Goal: Task Accomplishment & Management: Complete application form

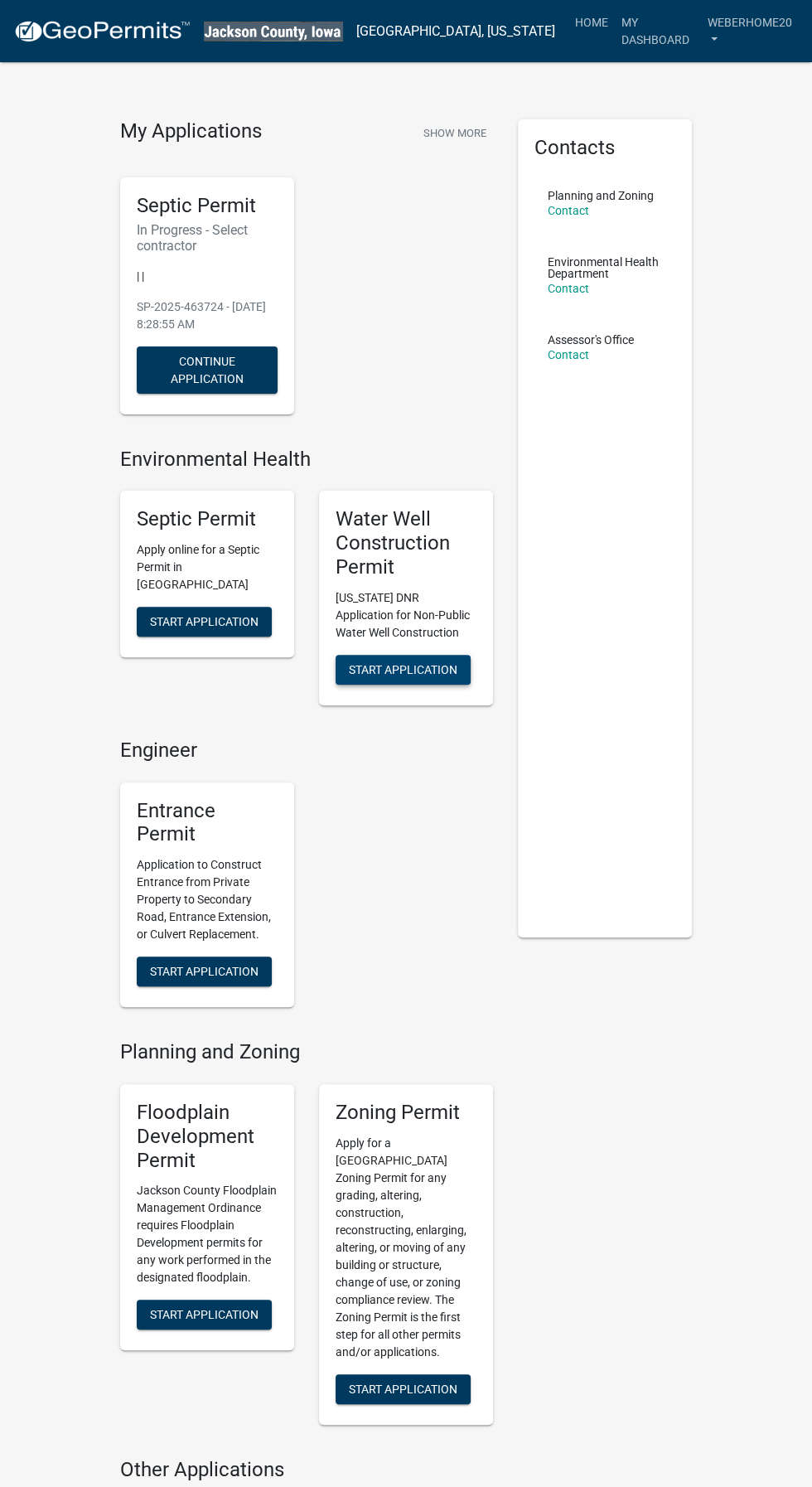
click at [434, 665] on span "Start Application" at bounding box center [403, 669] width 109 height 14
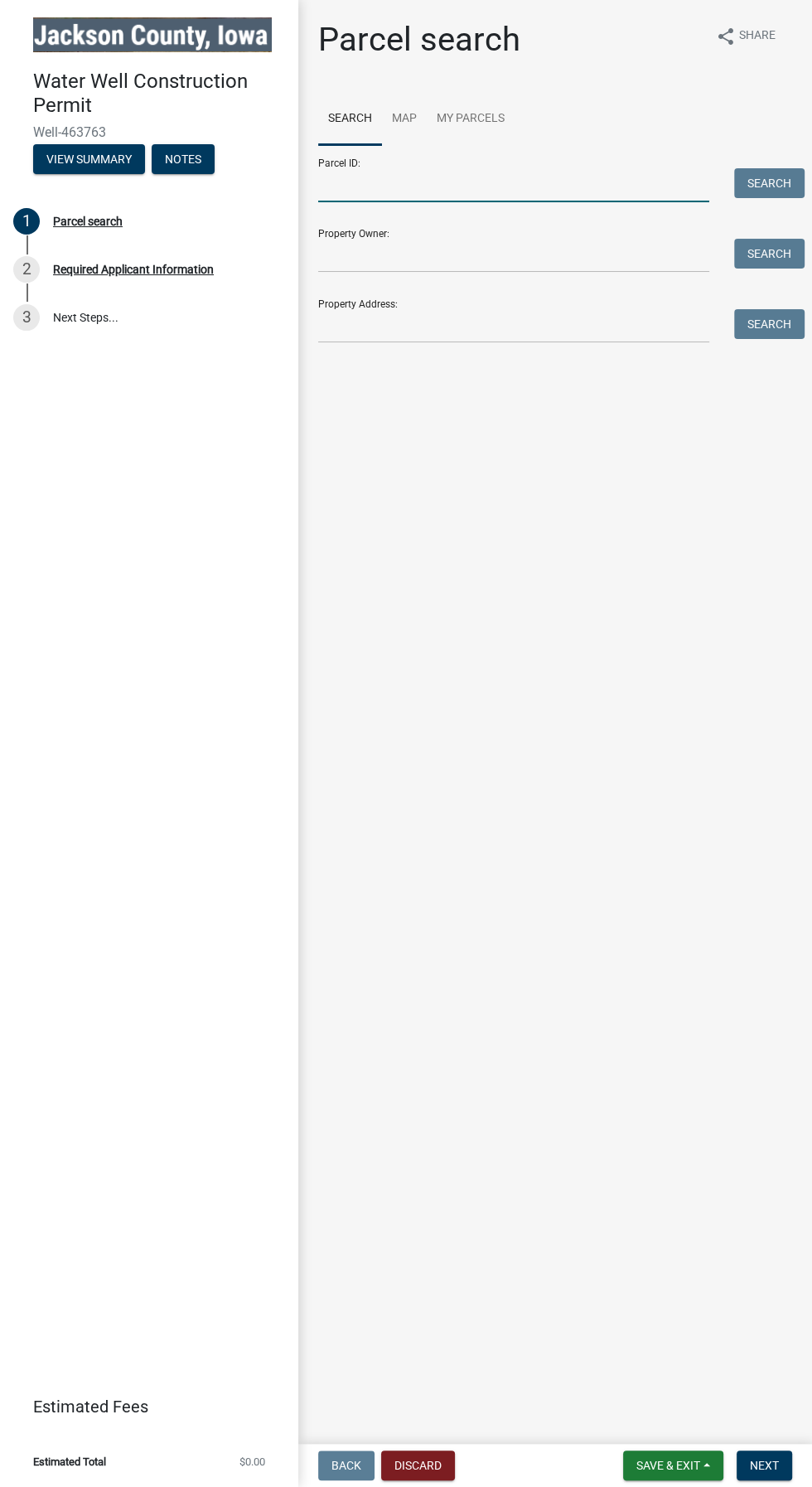
click at [513, 184] on input "Parcel ID:" at bounding box center [513, 184] width 391 height 34
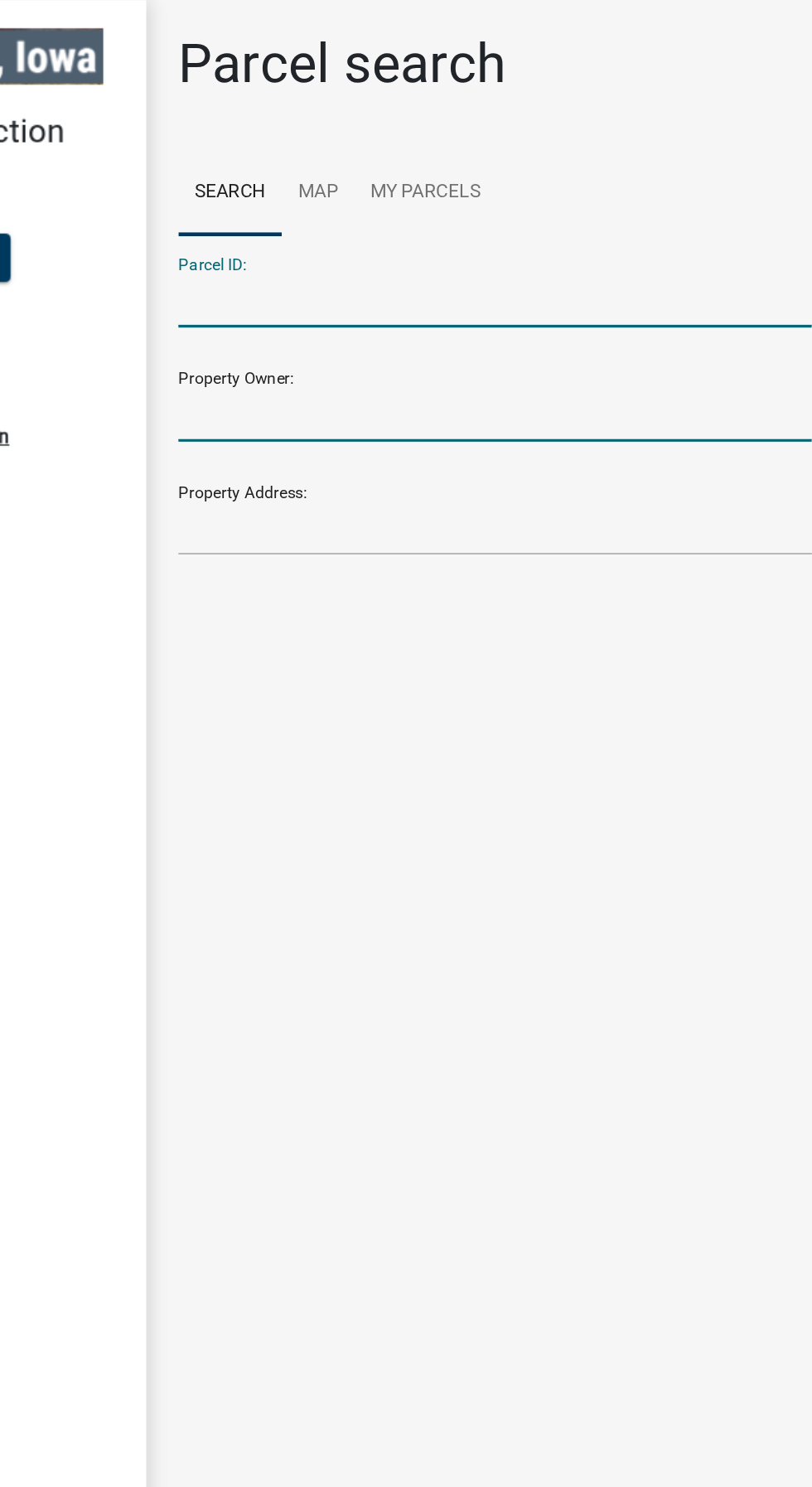
click at [495, 258] on input "Property Owner:" at bounding box center [513, 255] width 391 height 34
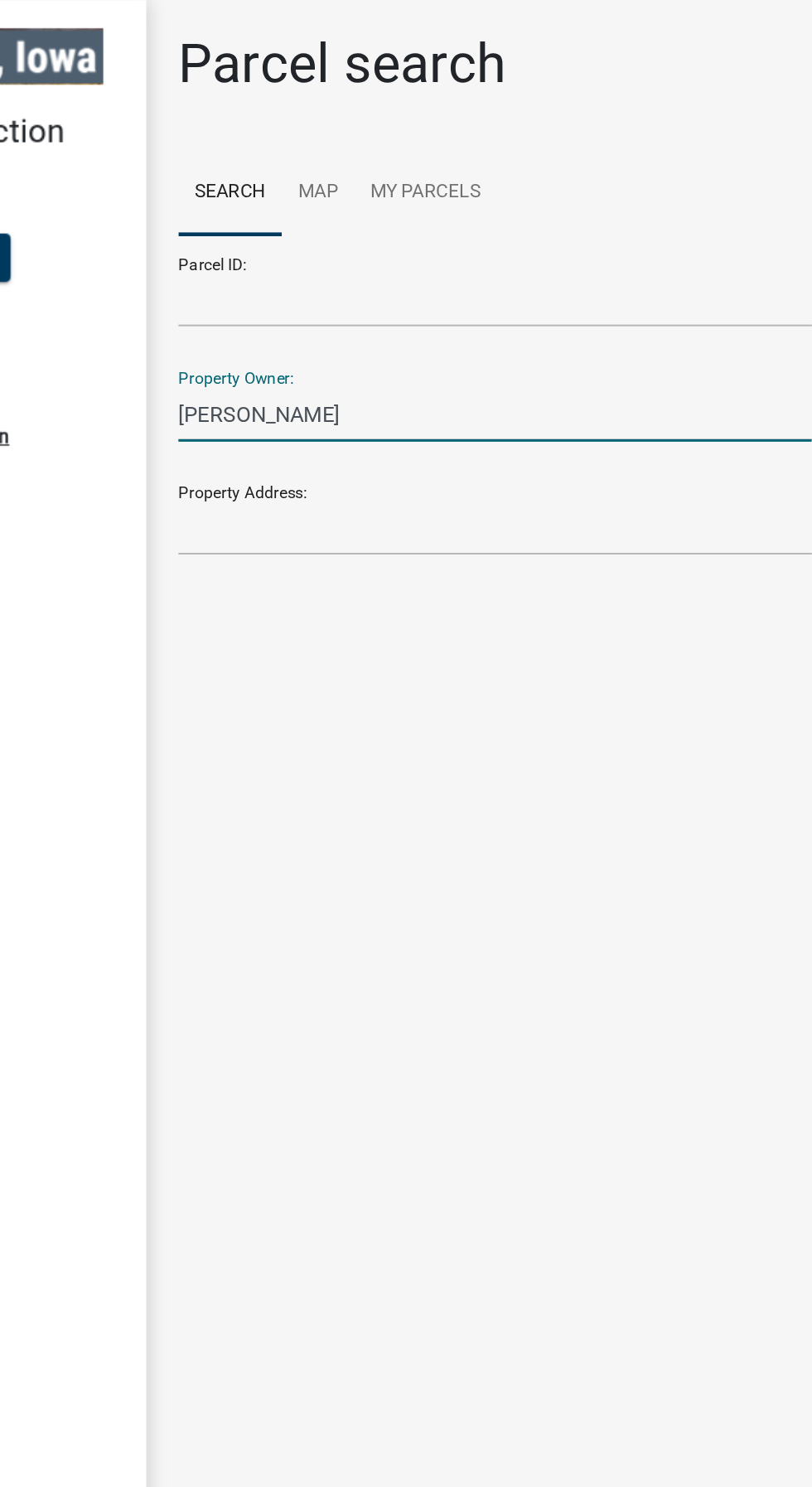
type input "Connie cressey"
click at [608, 402] on main "Parcel search share Share Search Map My Parcels Parcel ID: Search Property Owne…" at bounding box center [554, 718] width 513 height 1437
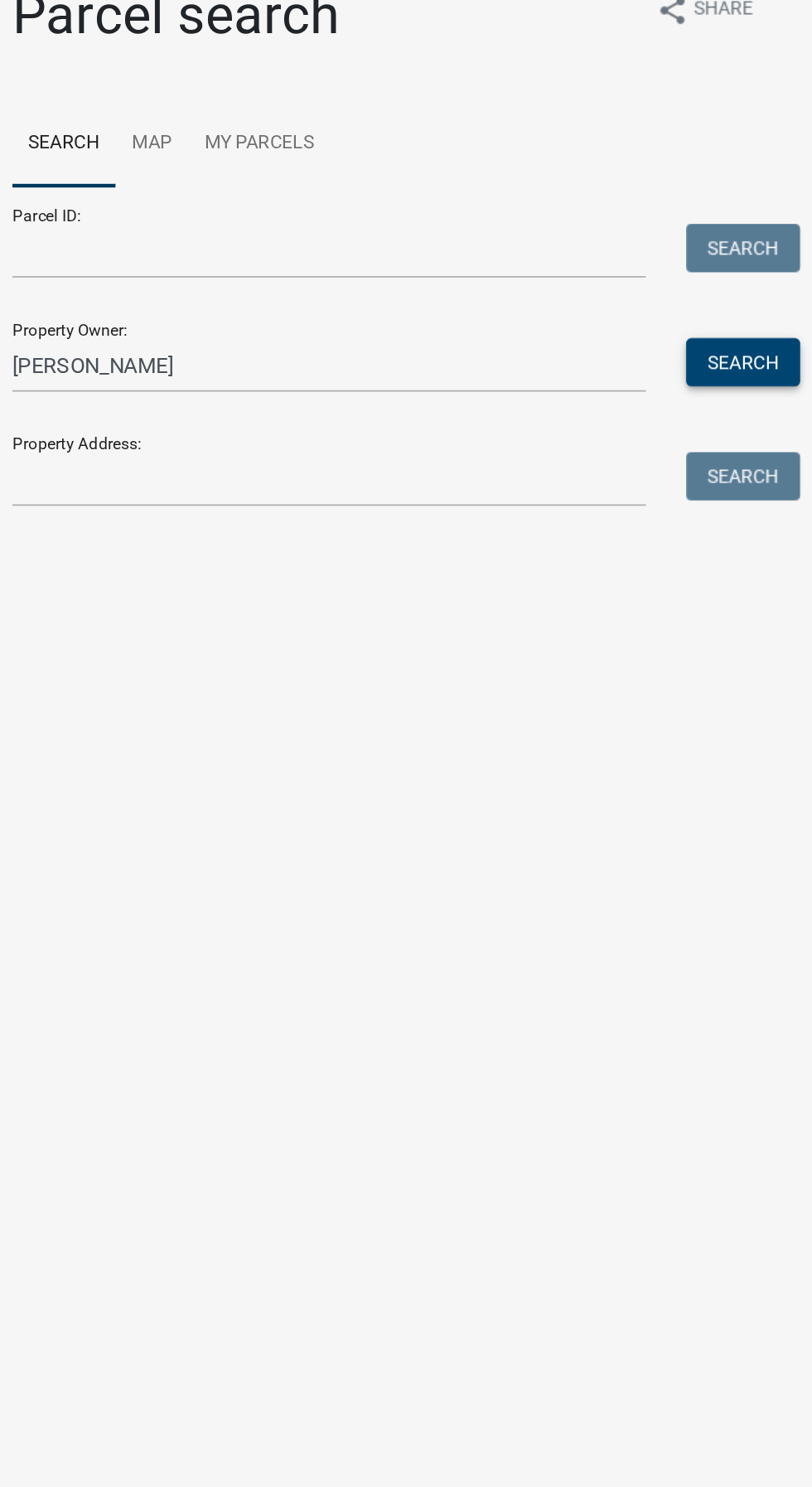
click at [773, 252] on button "Search" at bounding box center [769, 253] width 71 height 30
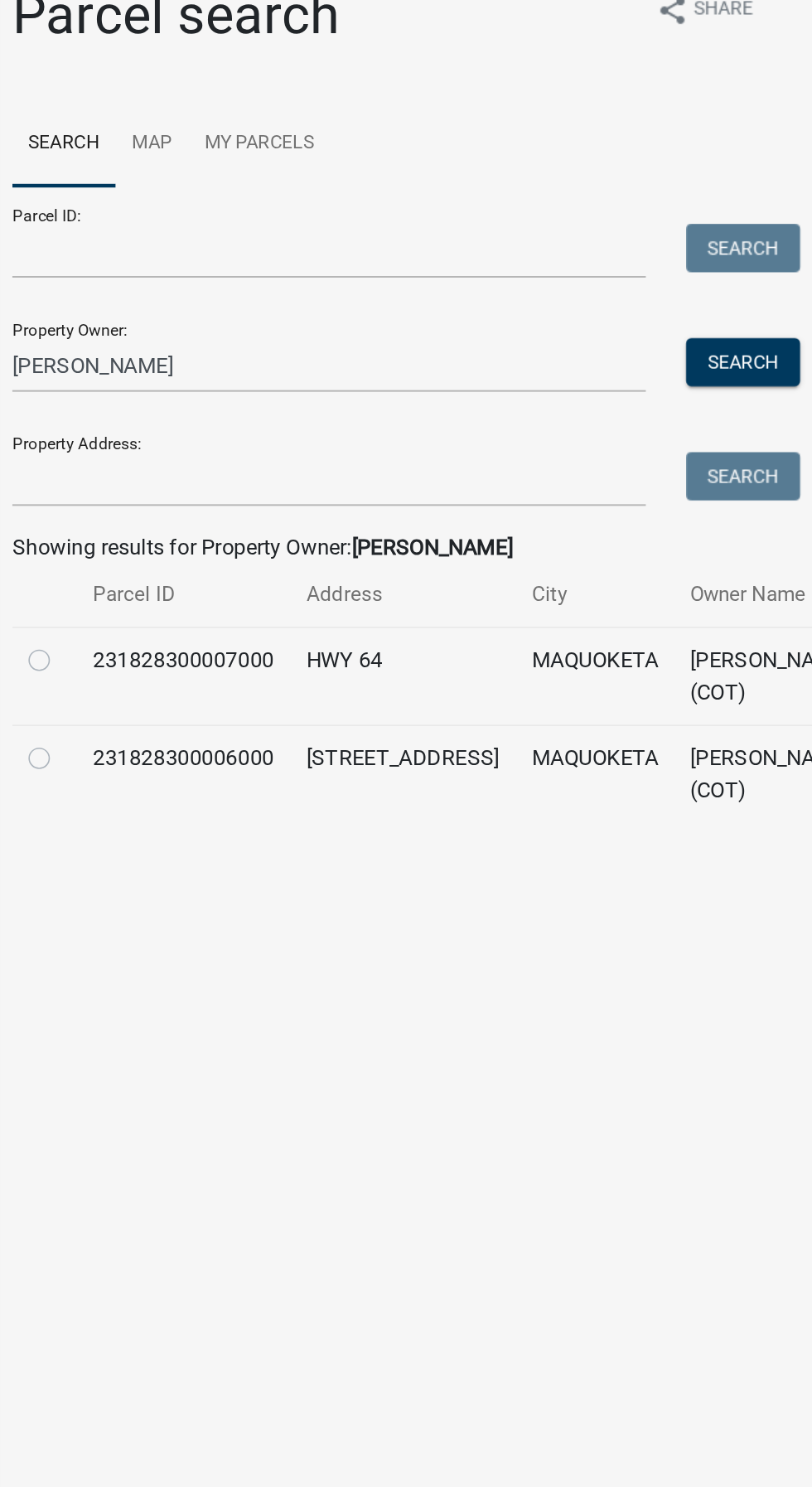
click at [348, 428] on label at bounding box center [348, 428] width 0 height 0
click at [348, 439] on input "radio" at bounding box center [353, 433] width 11 height 11
radio input "true"
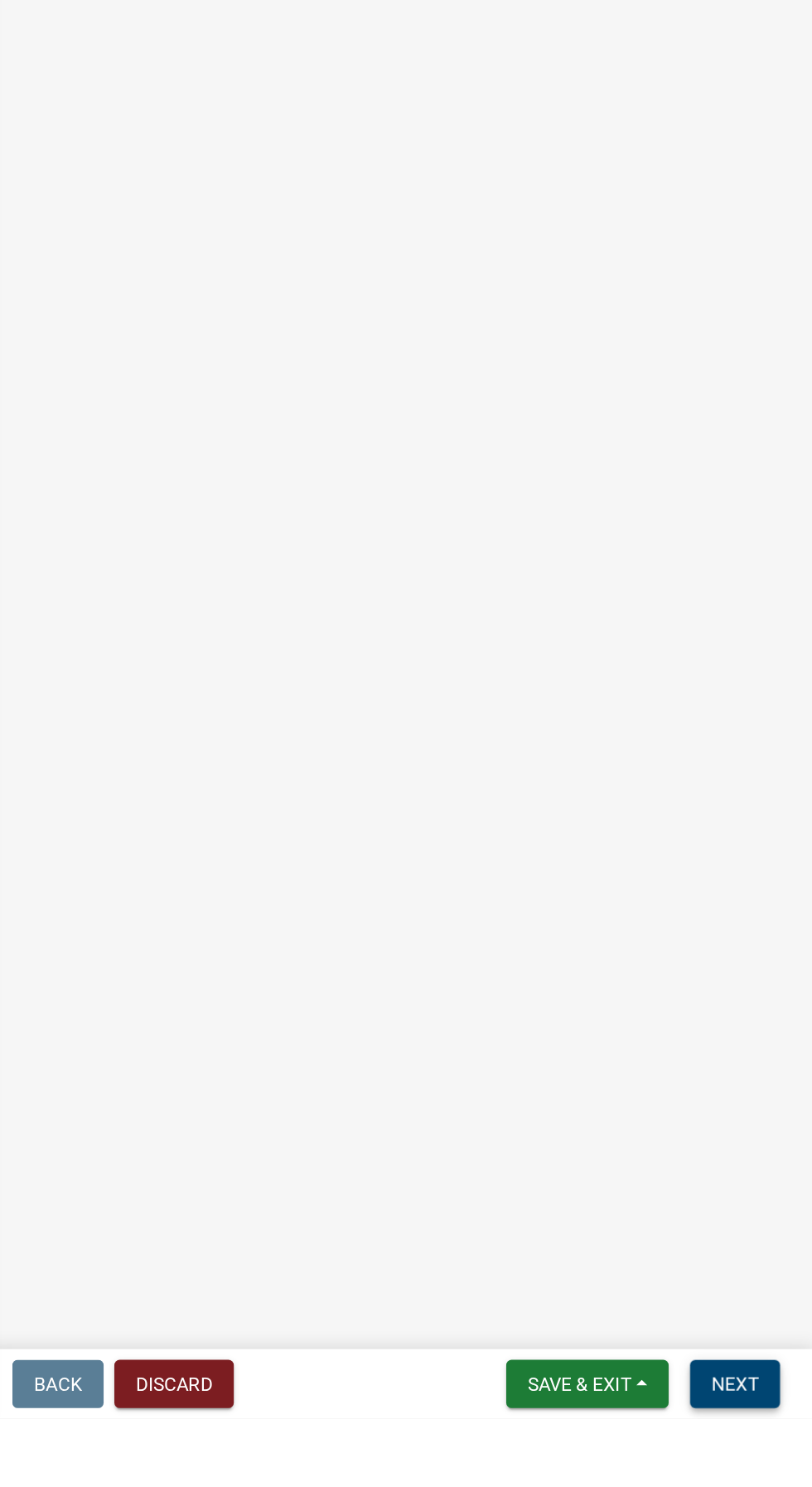
click at [772, 1480] on button "Next" at bounding box center [763, 1465] width 55 height 30
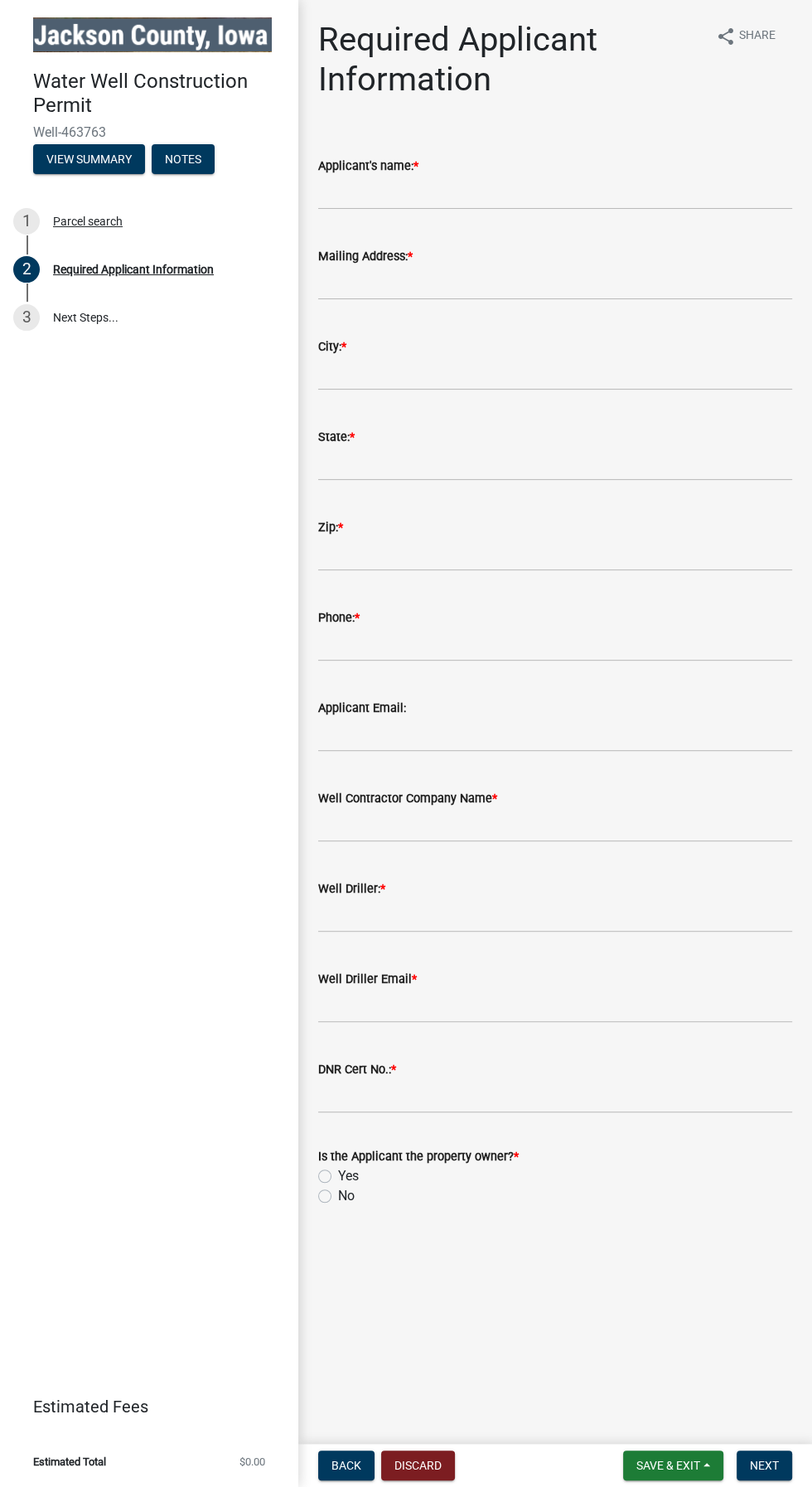
click at [338, 1180] on label "Yes" at bounding box center [347, 1175] width 20 height 19
click at [338, 1176] on input "Yes" at bounding box center [342, 1171] width 11 height 11
radio input "true"
click at [72, 318] on link "3 Next Steps..." at bounding box center [148, 317] width 298 height 49
click at [75, 324] on link "3 Next Steps..." at bounding box center [148, 317] width 298 height 49
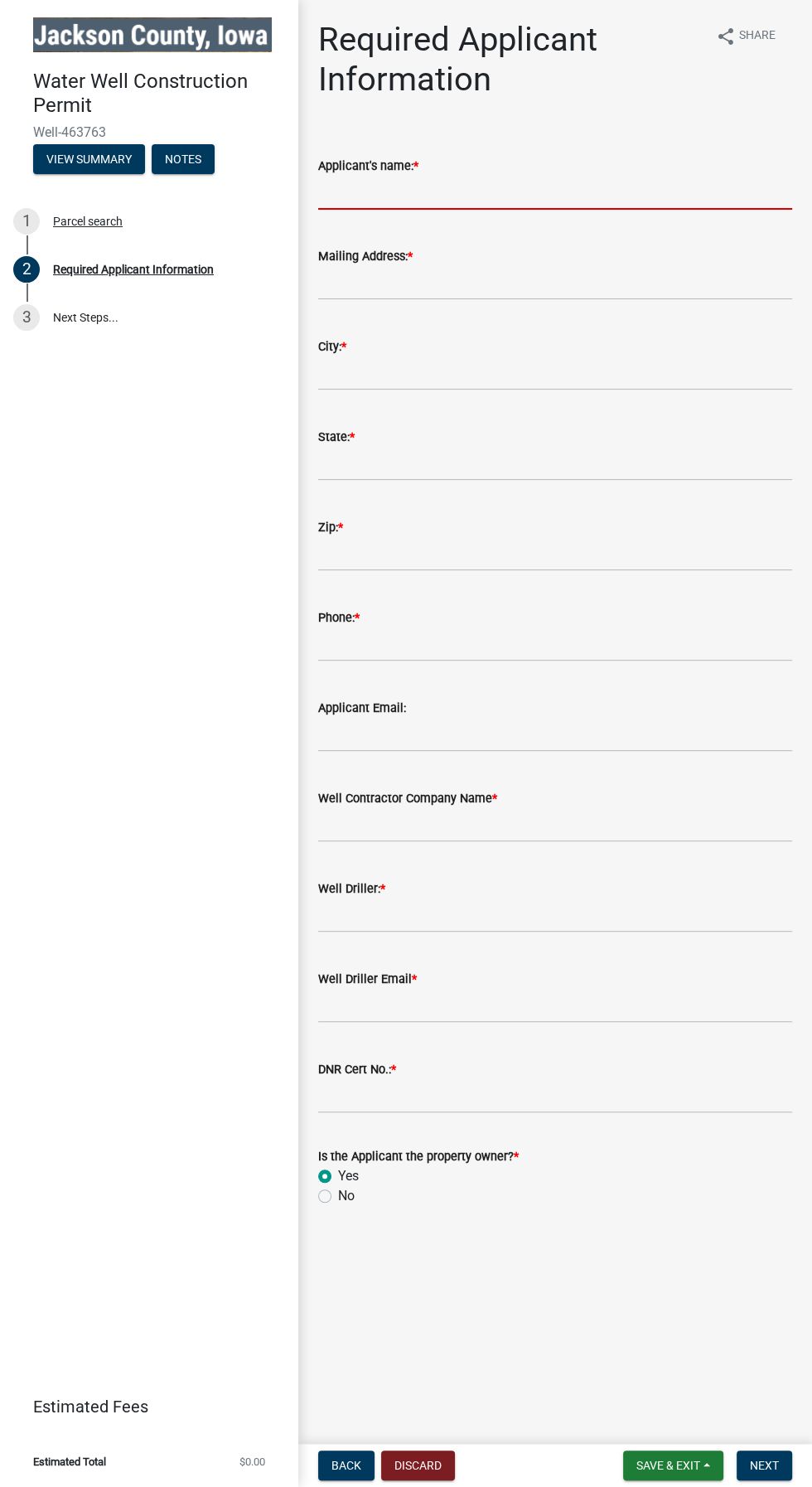
click at [603, 186] on input "Applicant's name: *" at bounding box center [555, 192] width 473 height 34
click at [522, 193] on input "Applicant's name: *" at bounding box center [555, 192] width 473 height 34
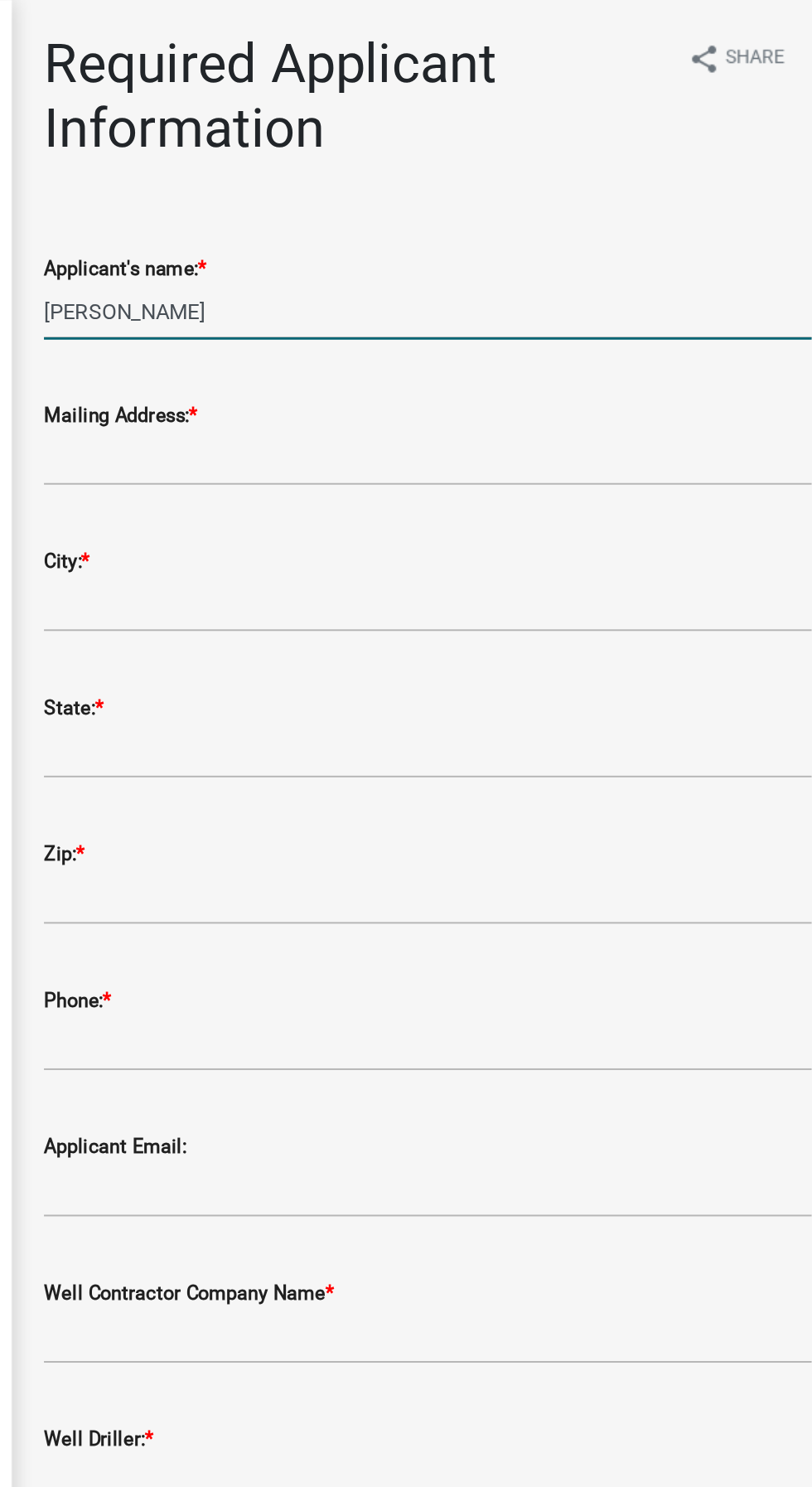
type input "[PERSON_NAME]"
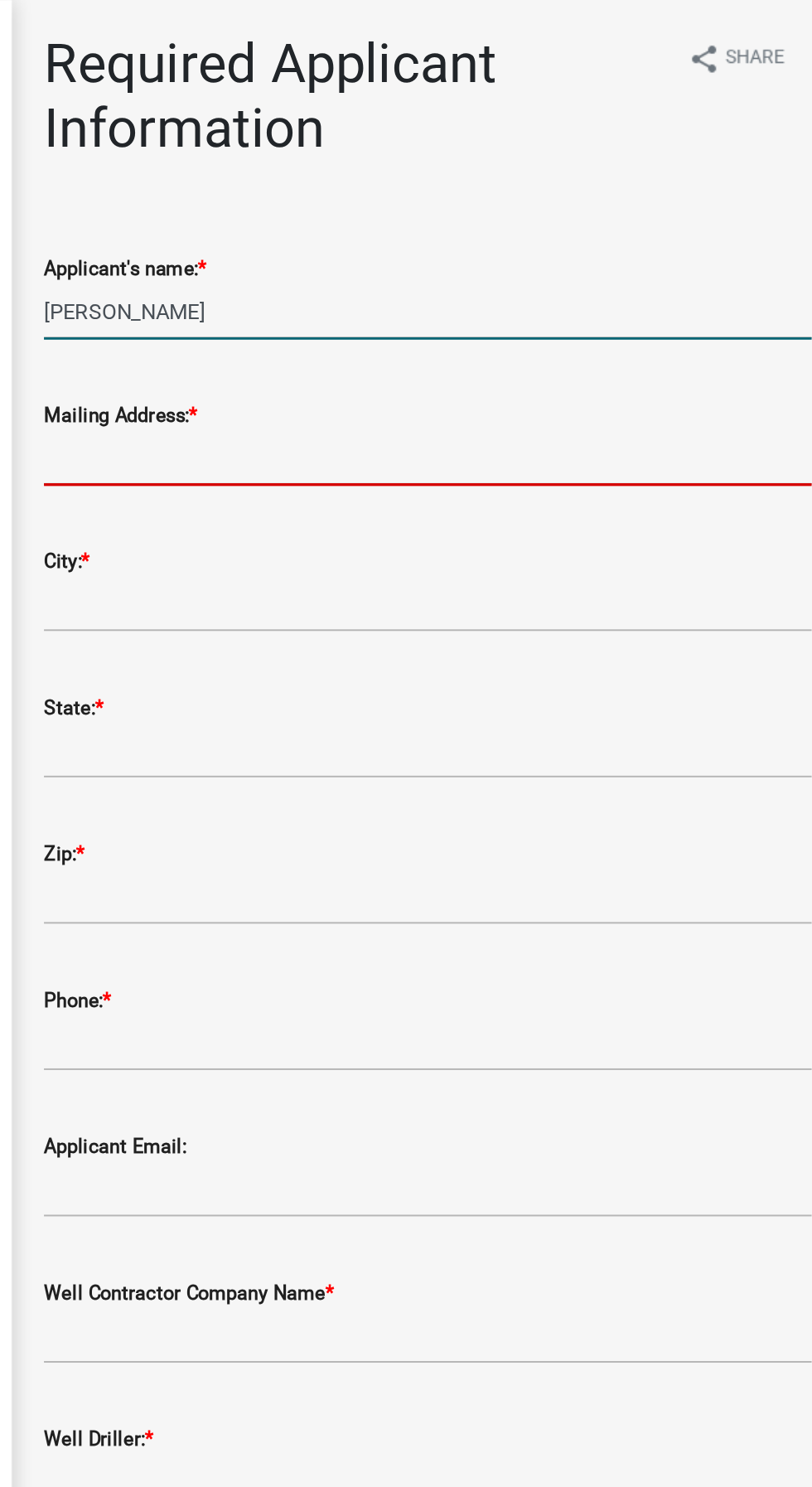
click at [610, 282] on input "Mailing Address: *" at bounding box center [555, 282] width 473 height 34
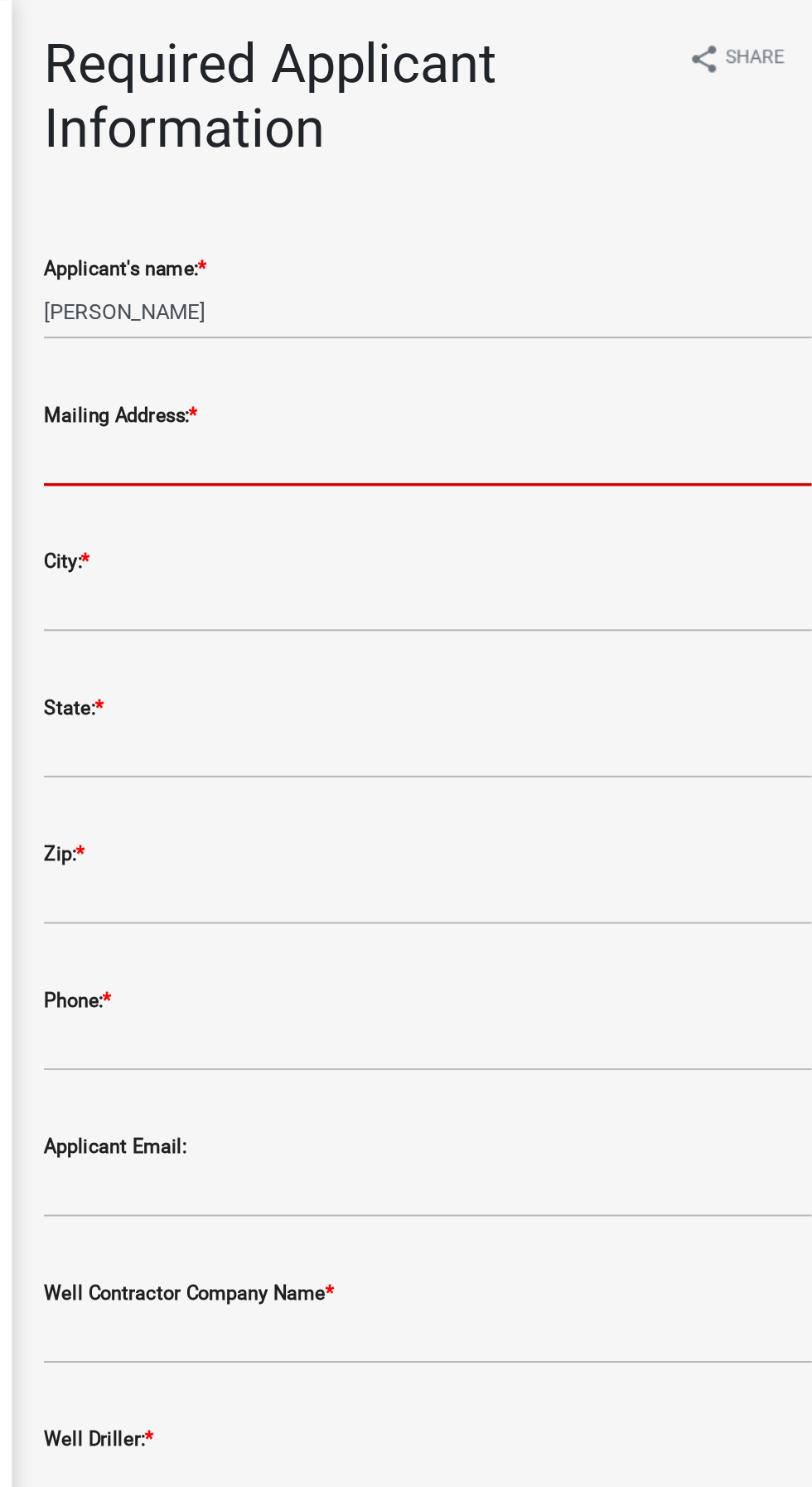
type input "[STREET_ADDRESS]"
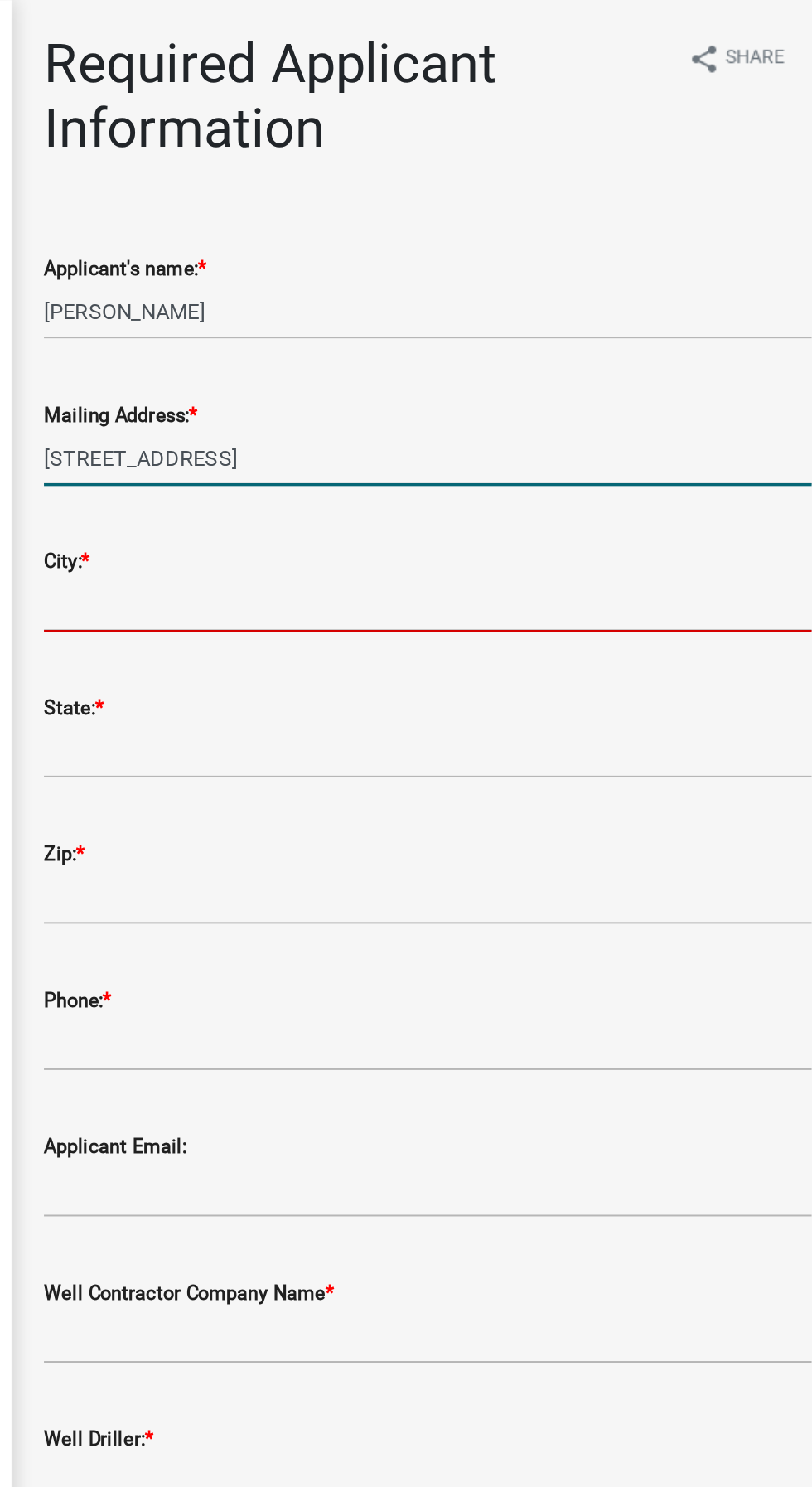
type input "[PERSON_NAME]"
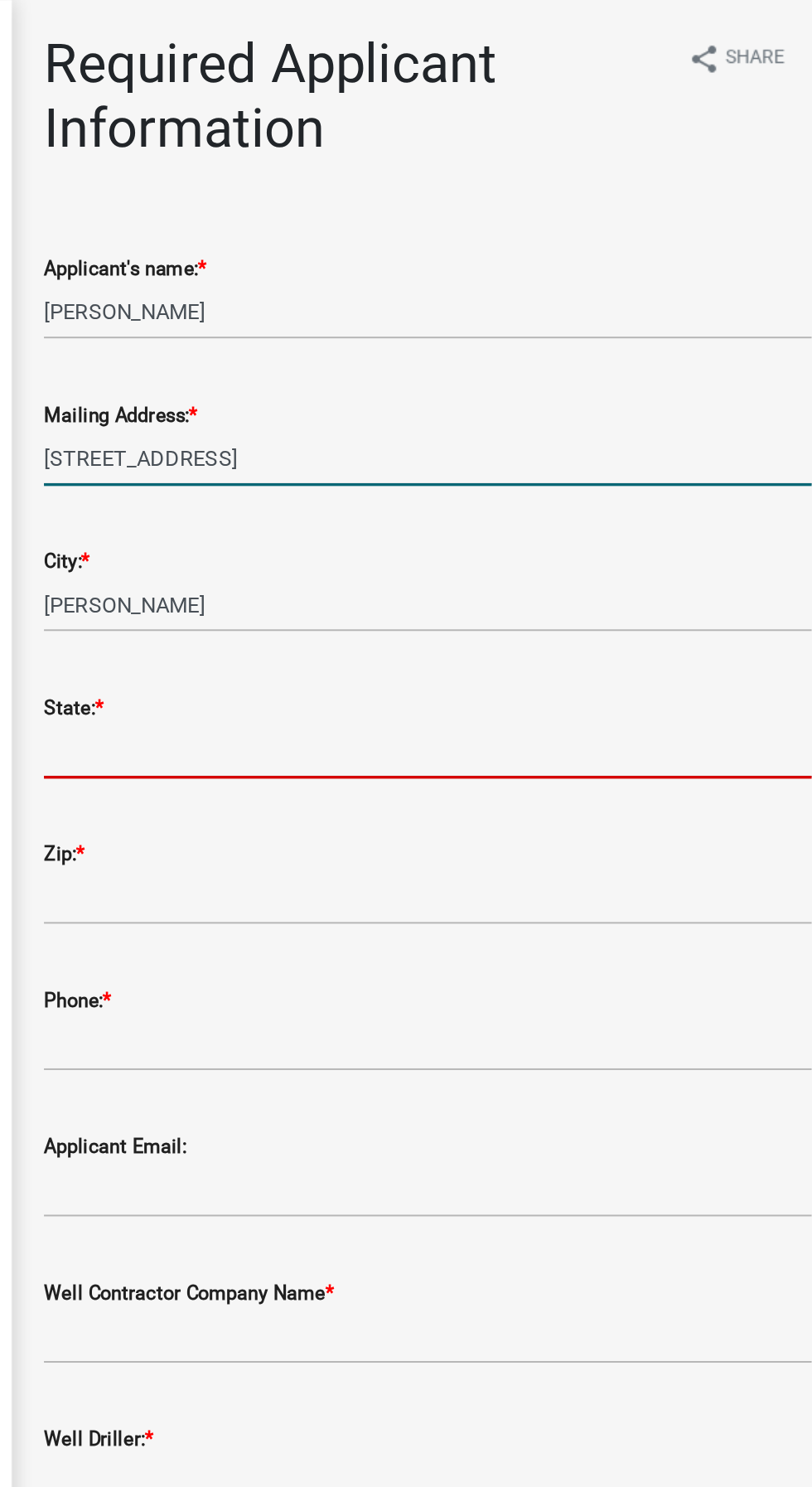
type input "IA"
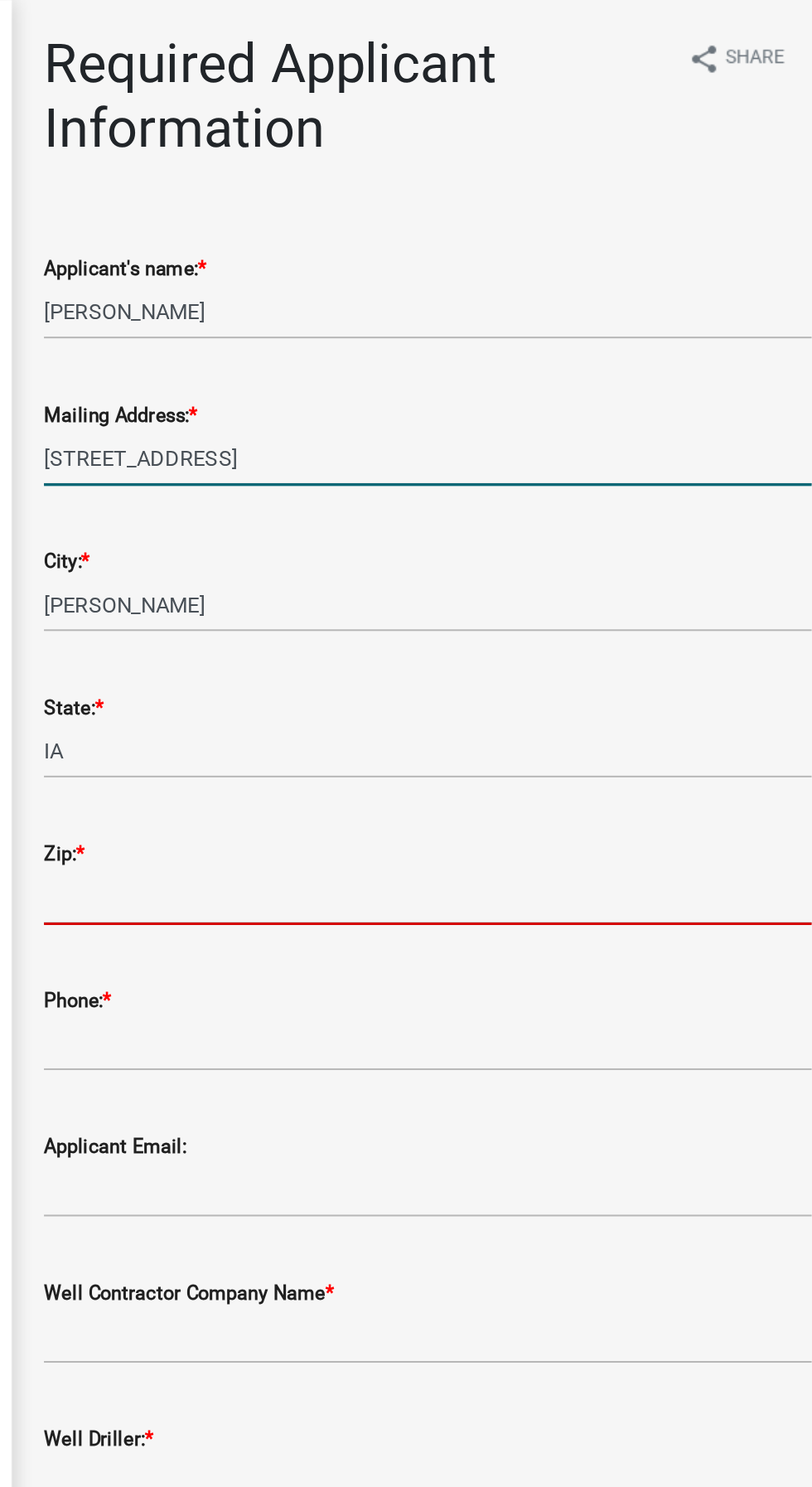
type input "52302"
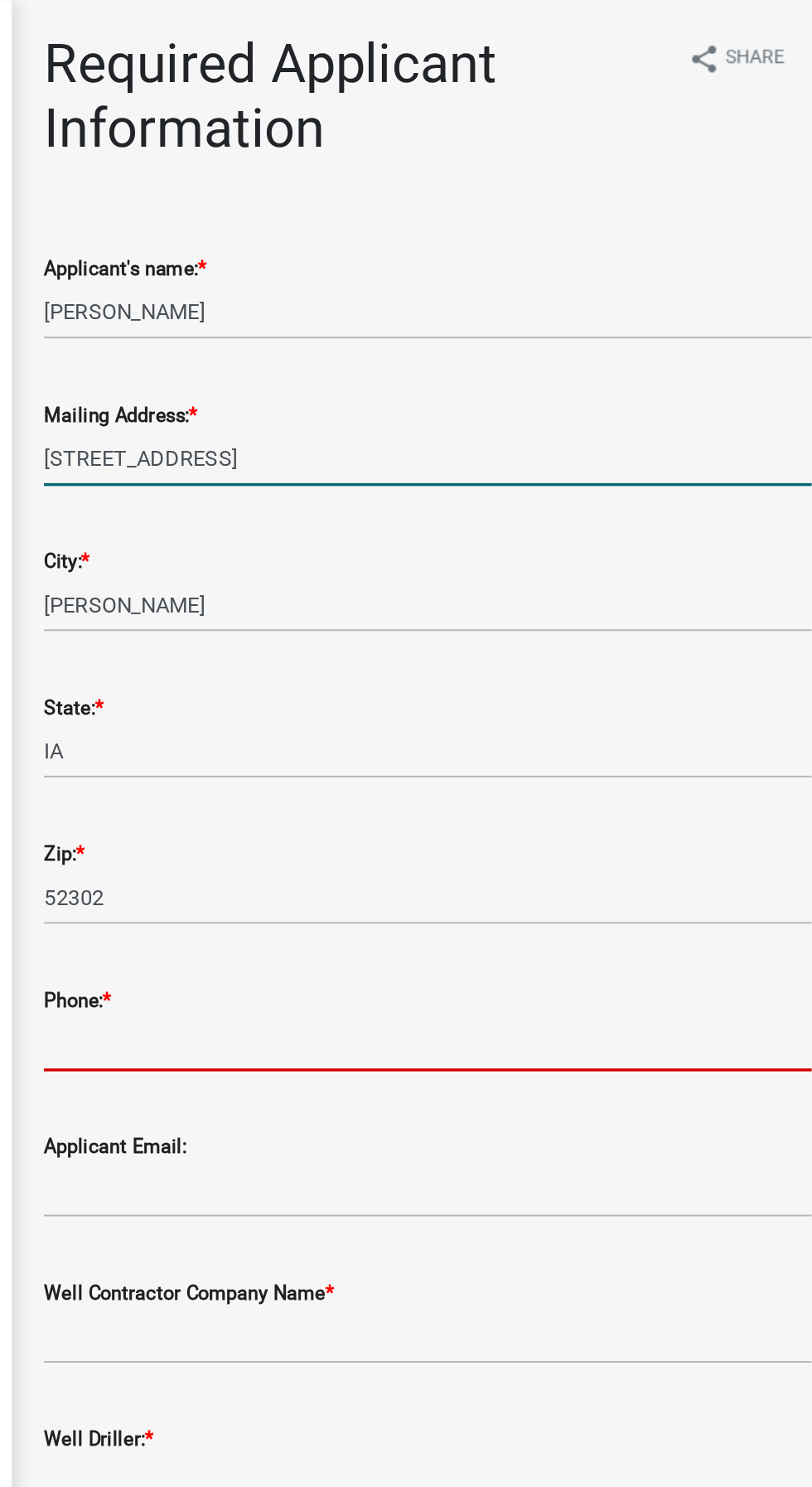
type input "5632717902"
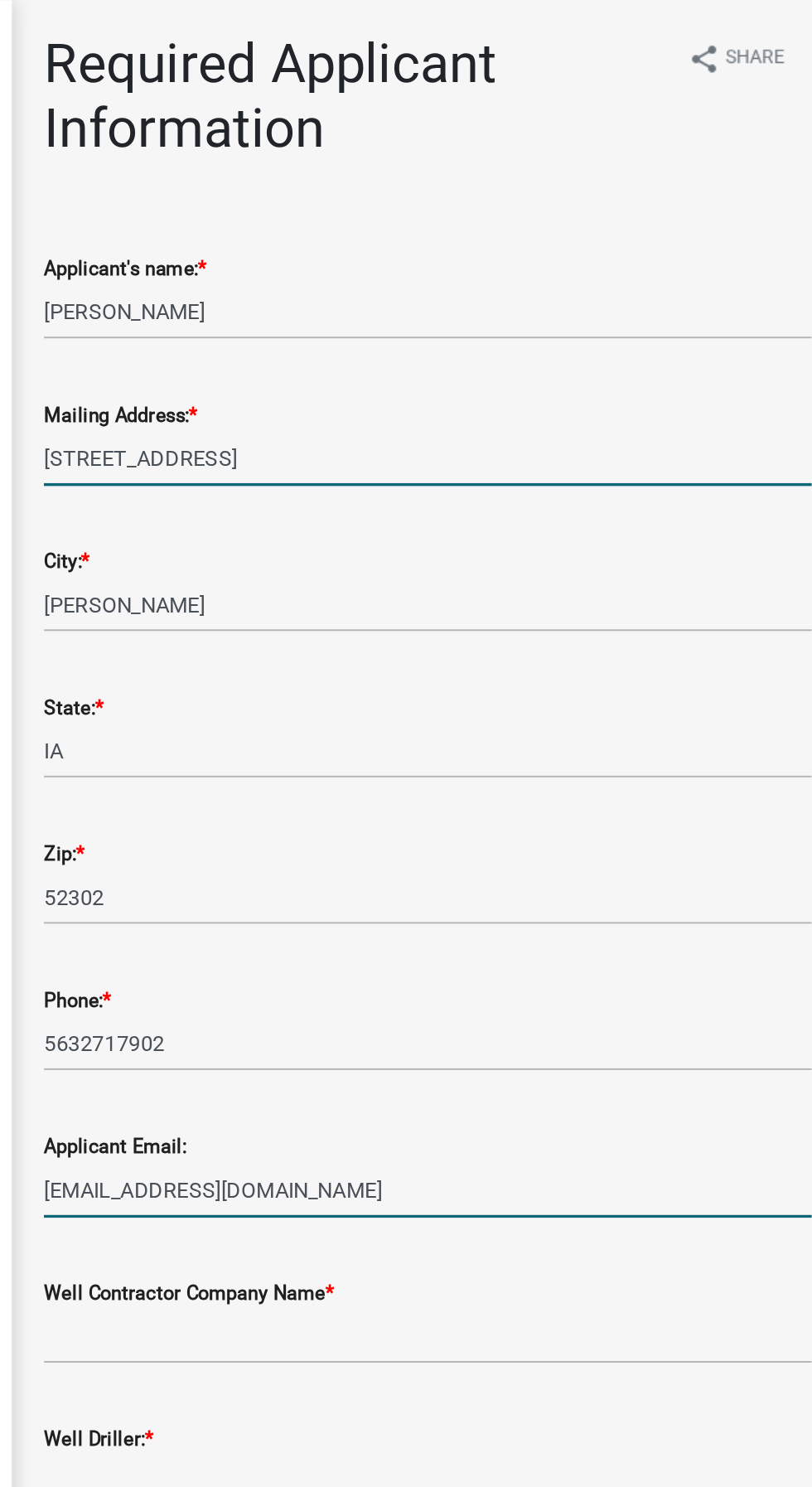
click at [584, 732] on input "[EMAIL_ADDRESS][DOMAIN_NAME]" at bounding box center [555, 734] width 473 height 34
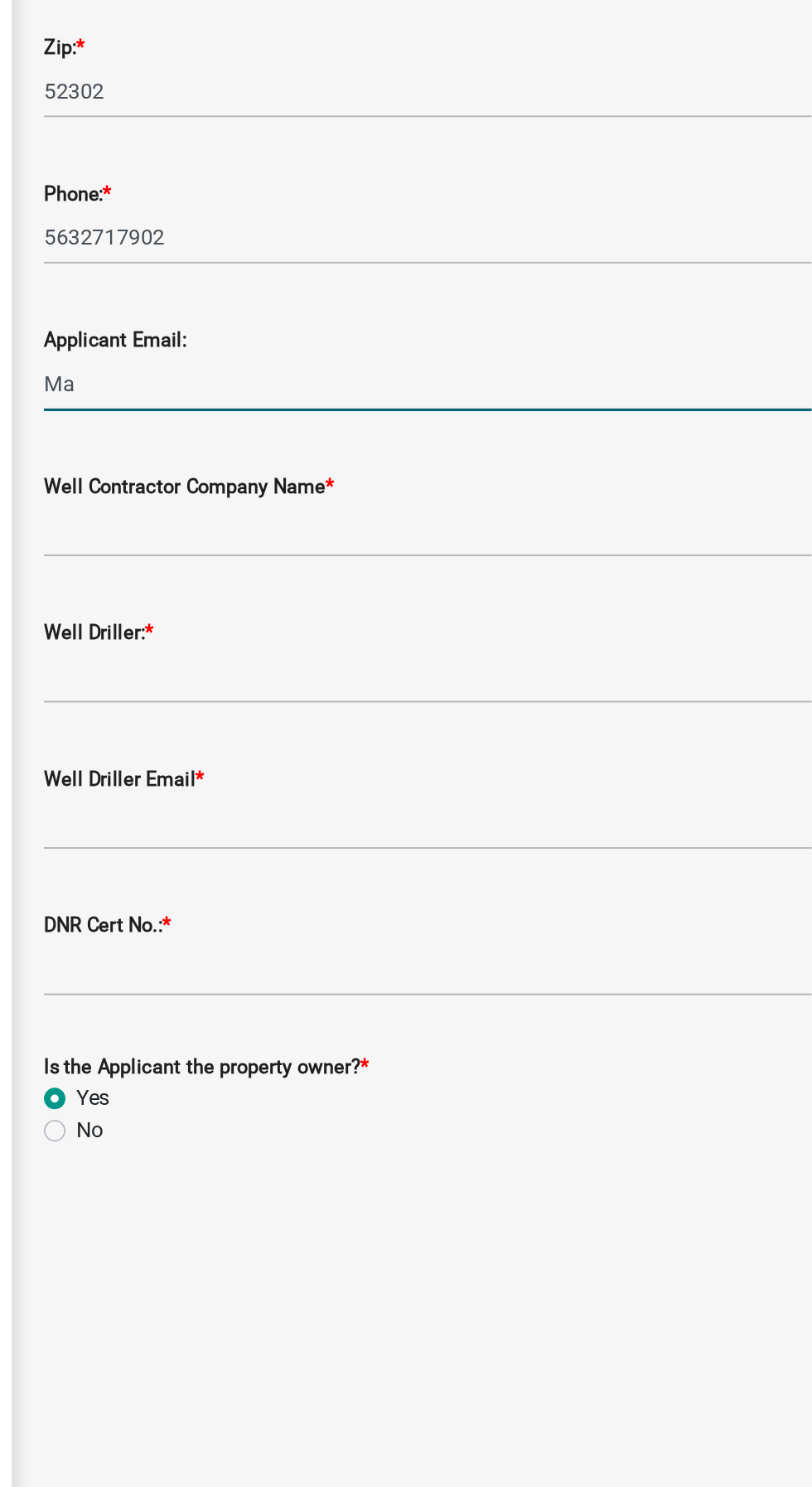
type input "M"
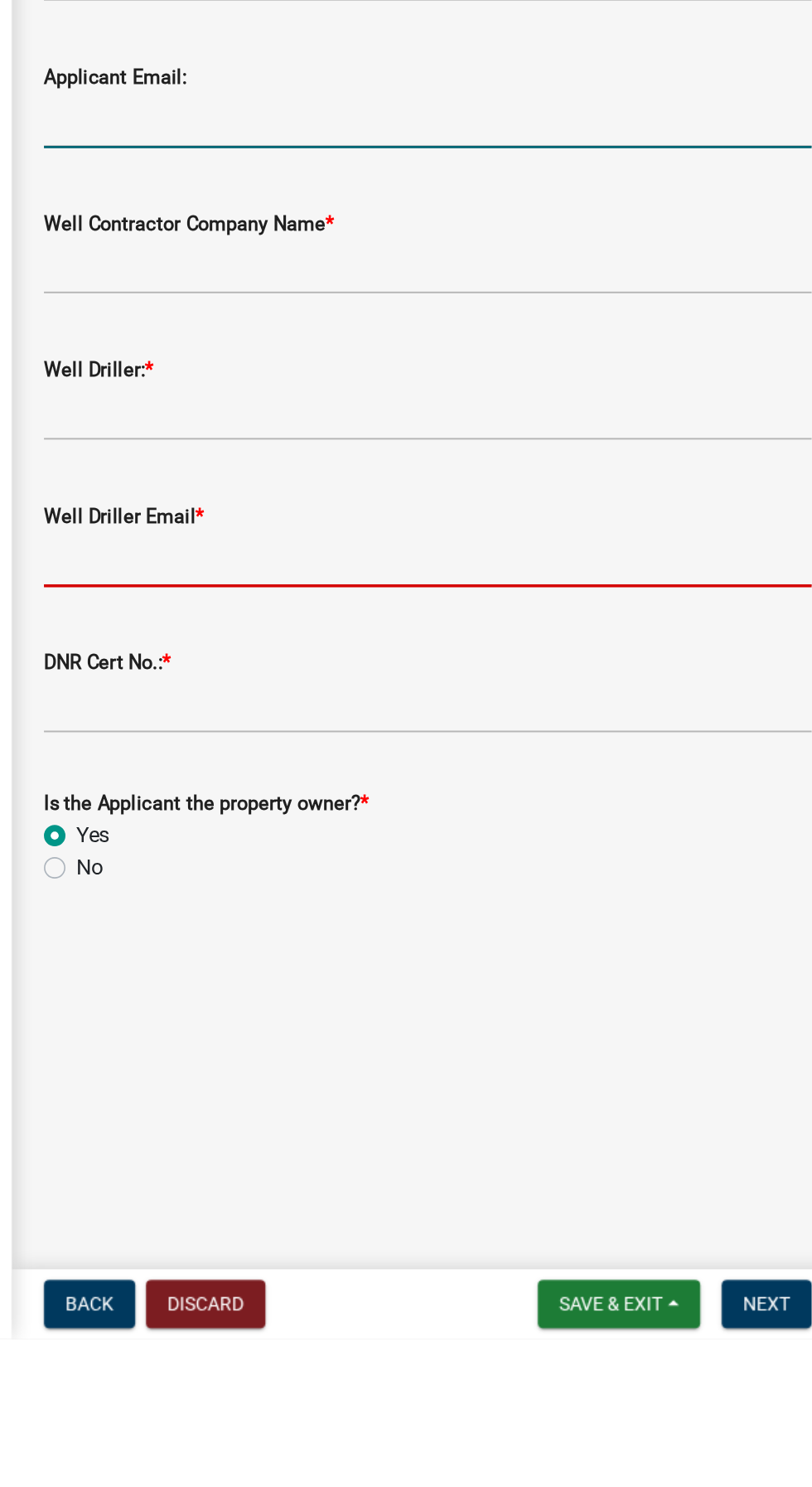
click at [672, 993] on input "Well Driller Email *" at bounding box center [555, 1006] width 473 height 34
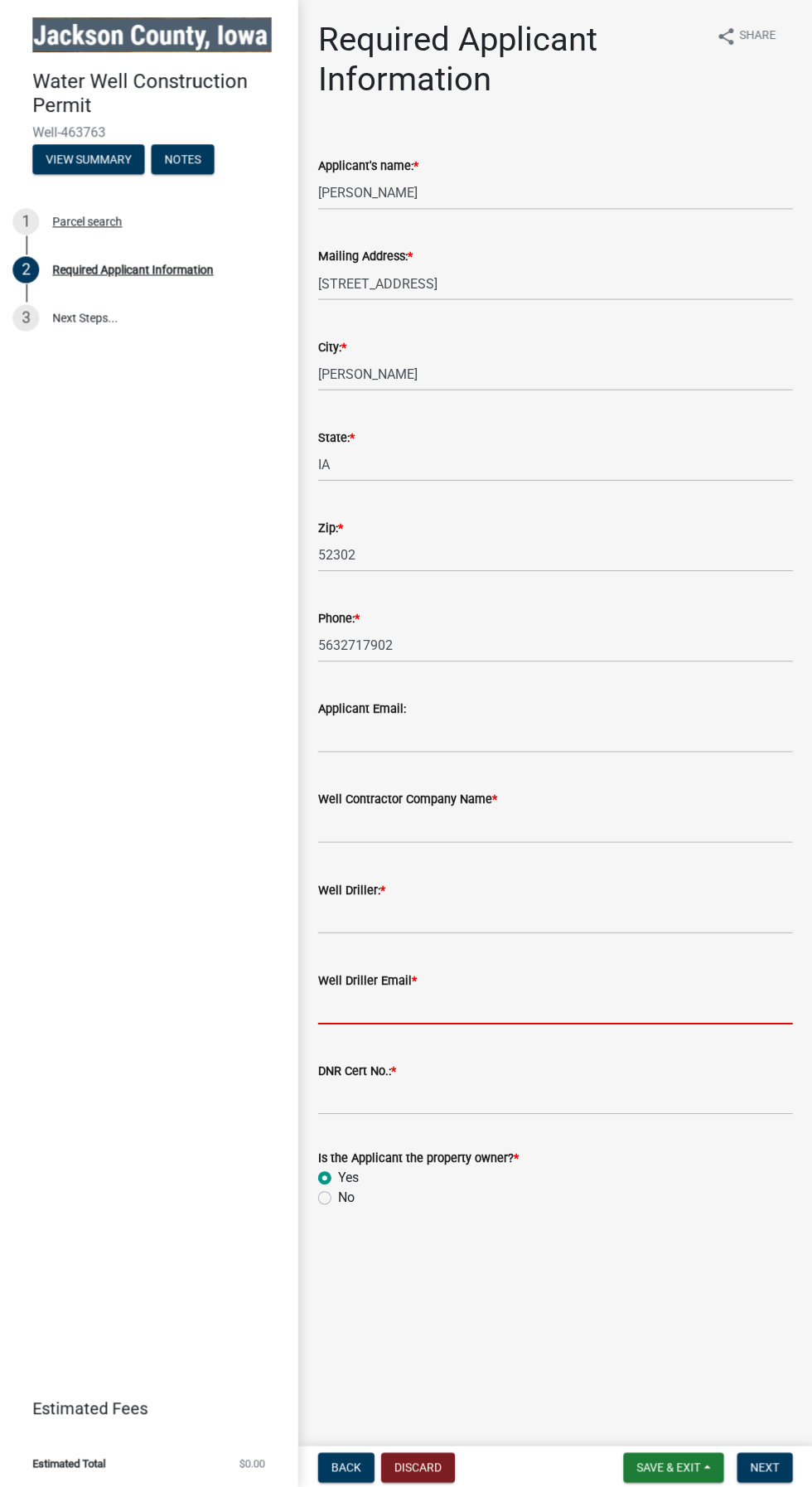
click at [731, 1234] on div "Required Applicant Information share Share Applicant's name: * [PERSON_NAME] Ma…" at bounding box center [555, 627] width 499 height 1216
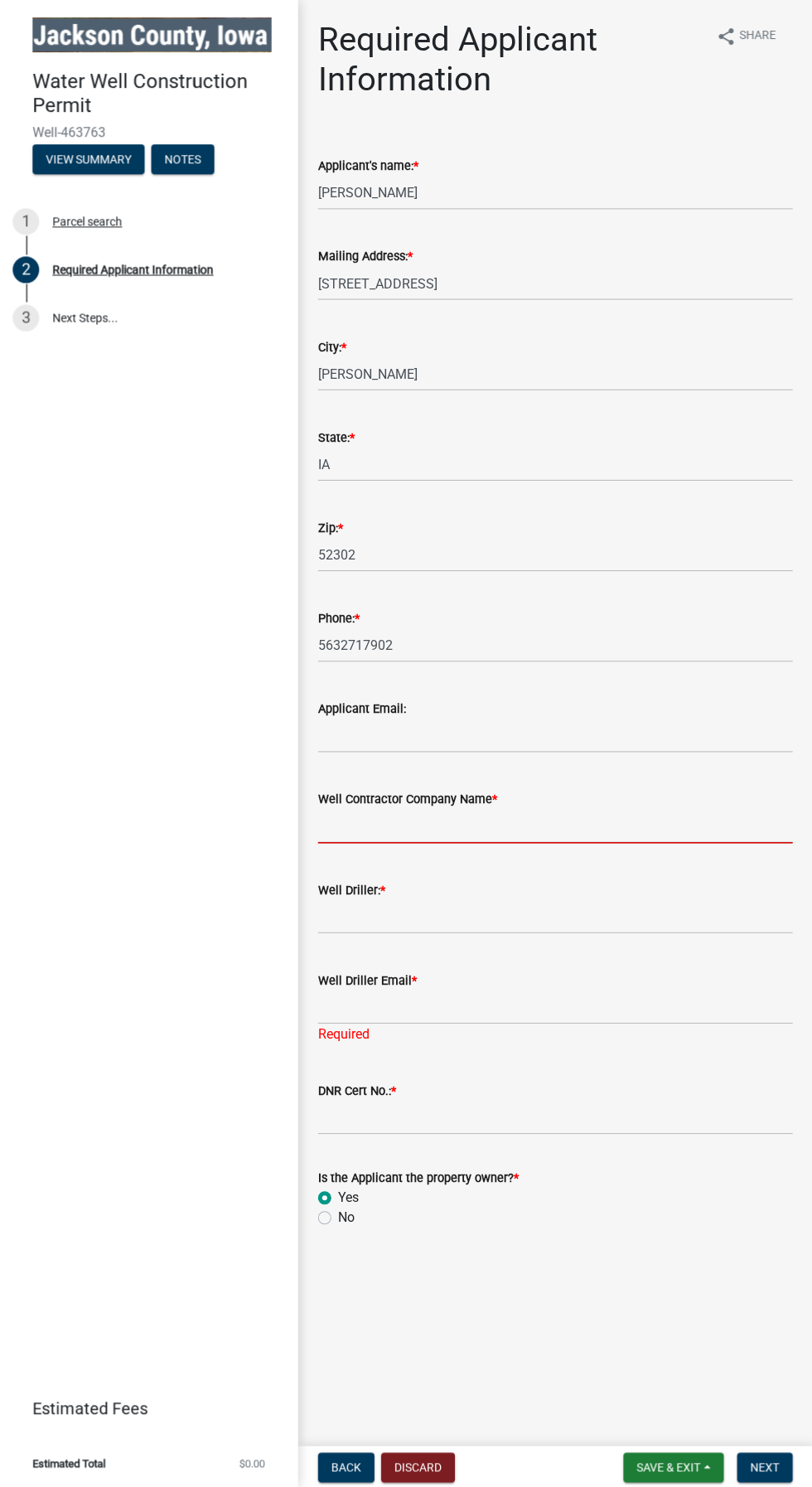
click at [645, 825] on input "Well Contractor Company Name *" at bounding box center [555, 824] width 473 height 34
click at [677, 1471] on span "Save & Exit" at bounding box center [668, 1466] width 64 height 14
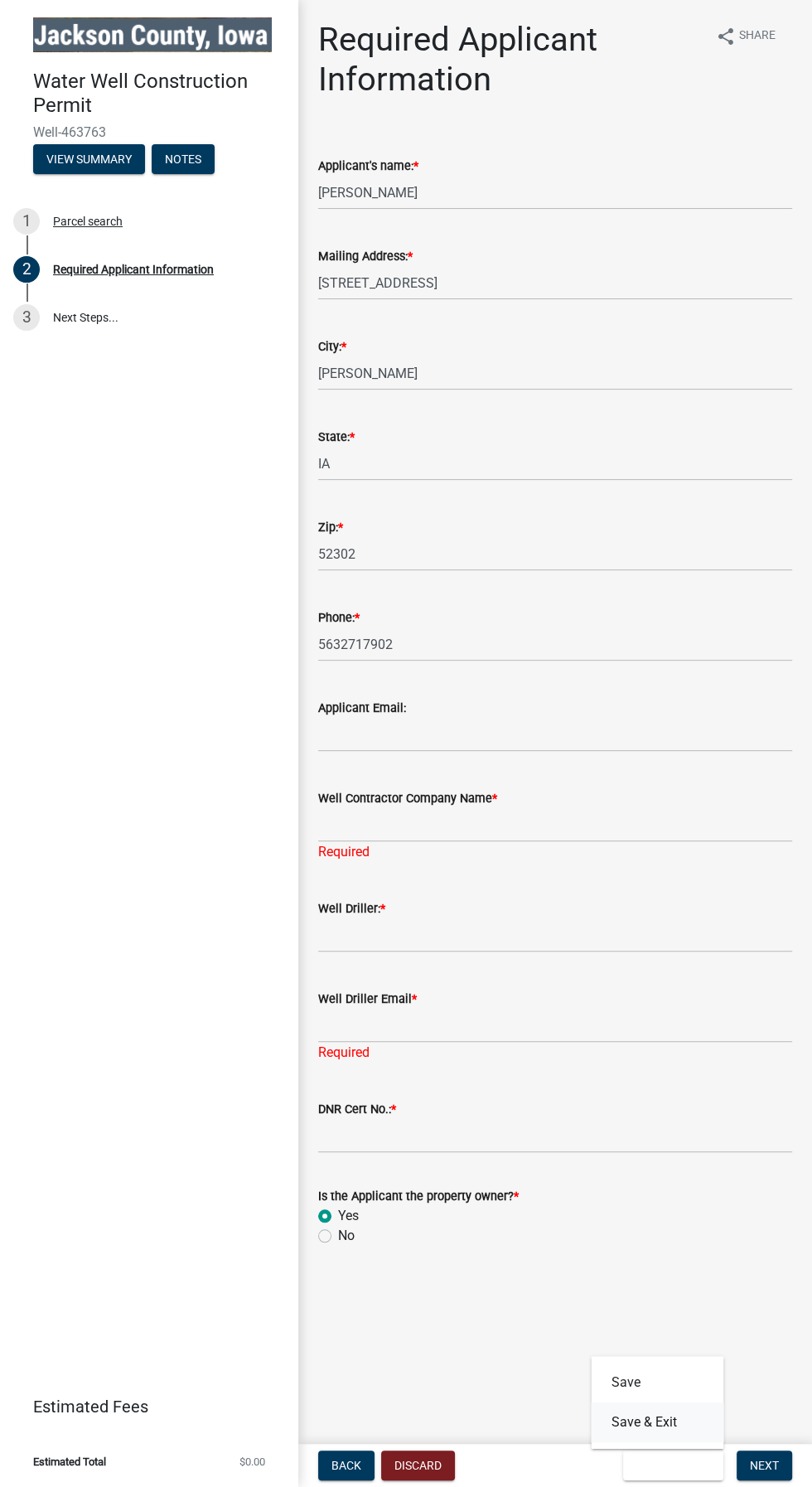
click at [683, 1432] on button "Save & Exit" at bounding box center [657, 1422] width 133 height 40
